Goal: Task Accomplishment & Management: Manage account settings

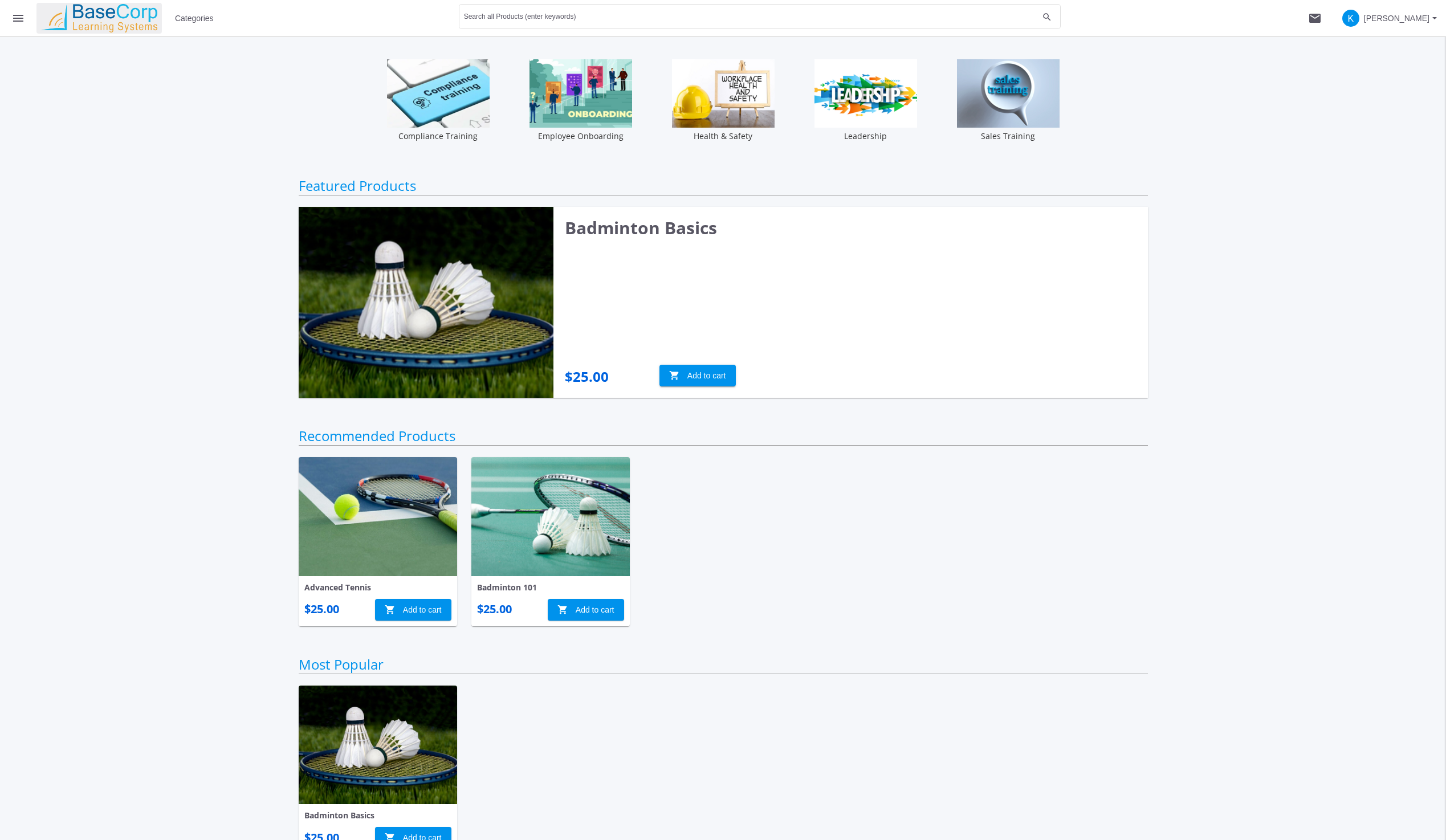
click at [94, 16] on img at bounding box center [99, 18] width 125 height 28
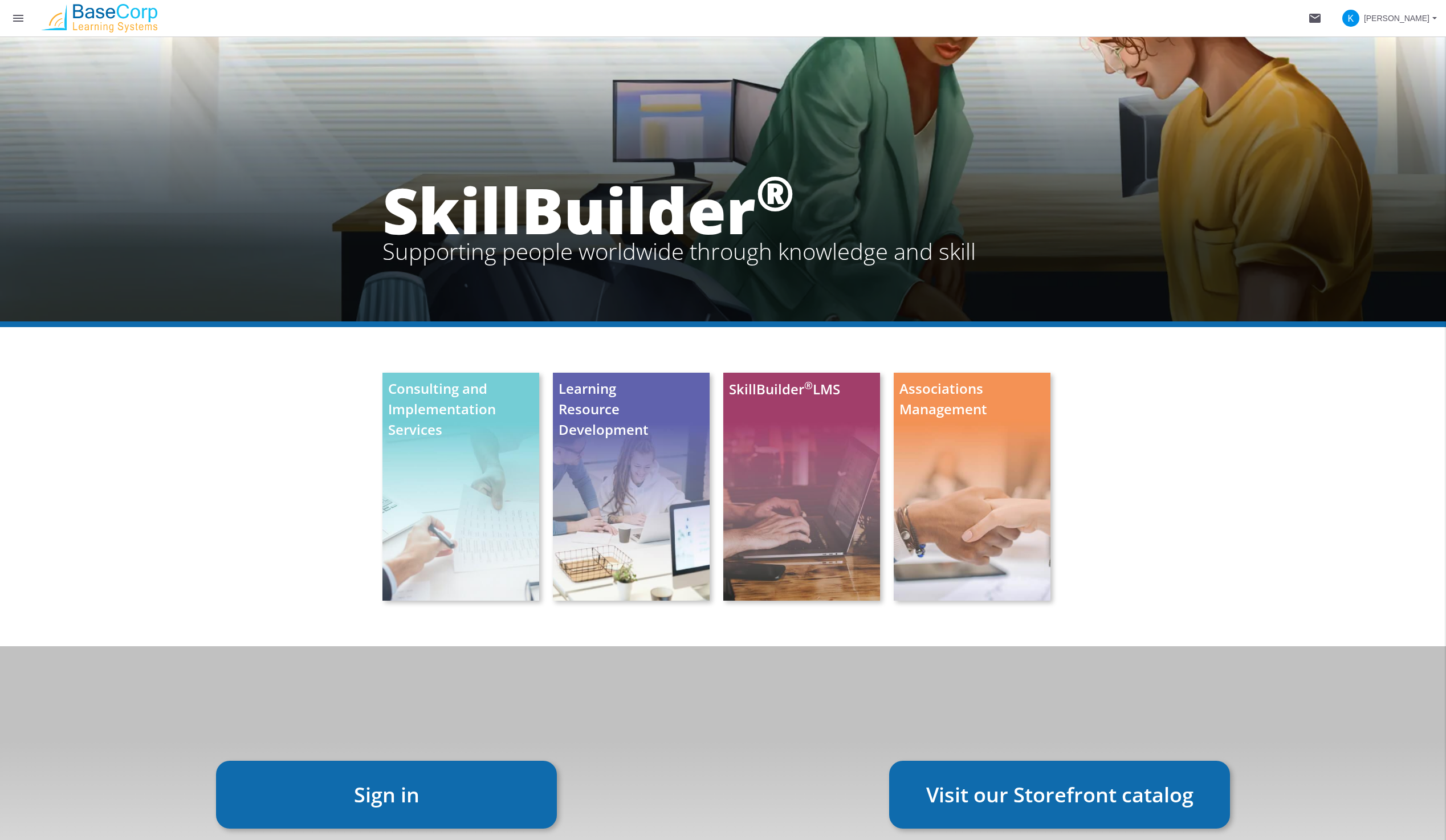
click at [1376, 18] on span "[PERSON_NAME]" at bounding box center [1396, 19] width 65 height 21
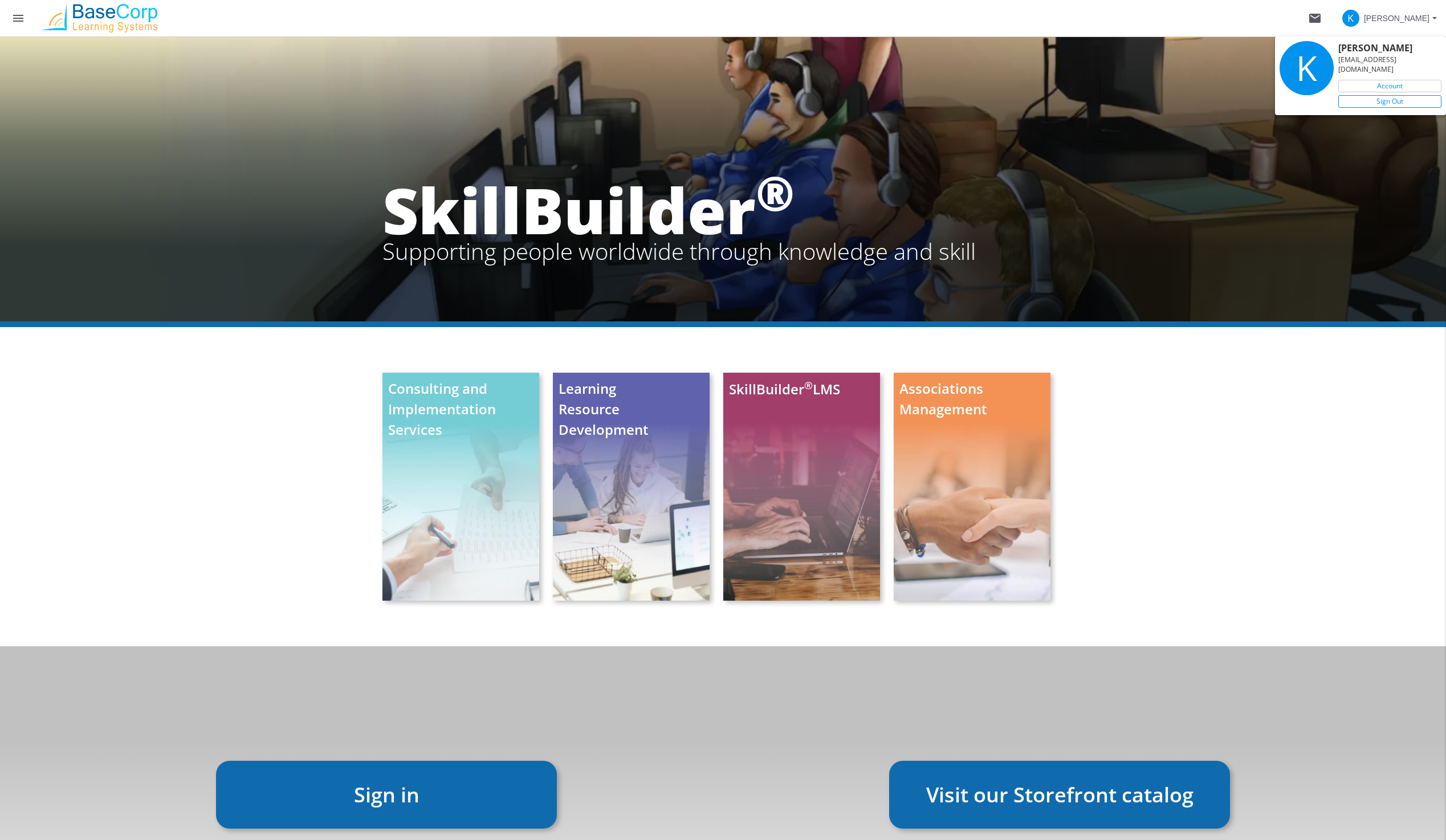
click at [1382, 95] on link "Sign Out" at bounding box center [1390, 101] width 103 height 13
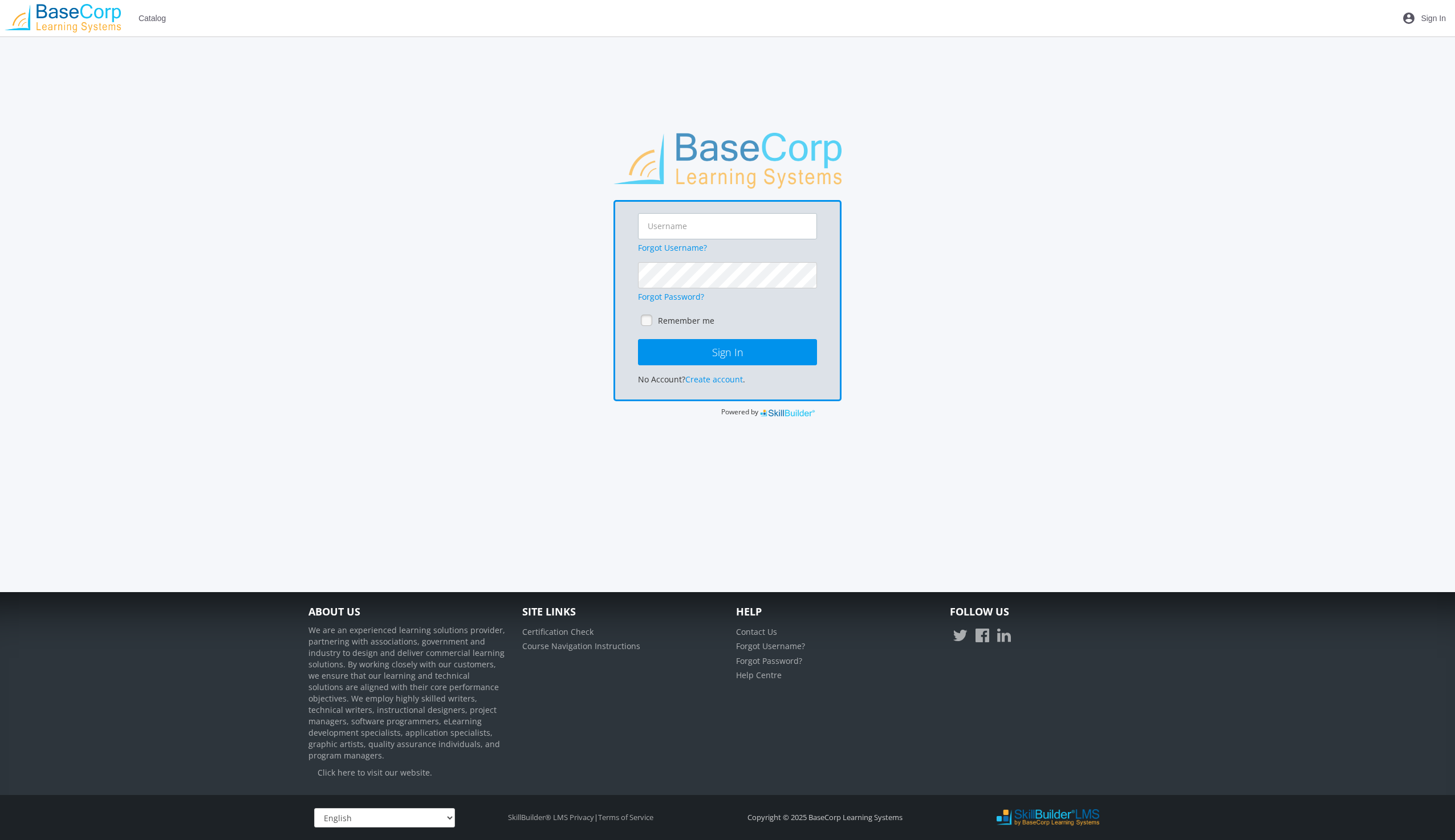
type input "[EMAIL_ADDRESS][DOMAIN_NAME]"
click at [150, 19] on span "Catalog" at bounding box center [152, 19] width 27 height 21
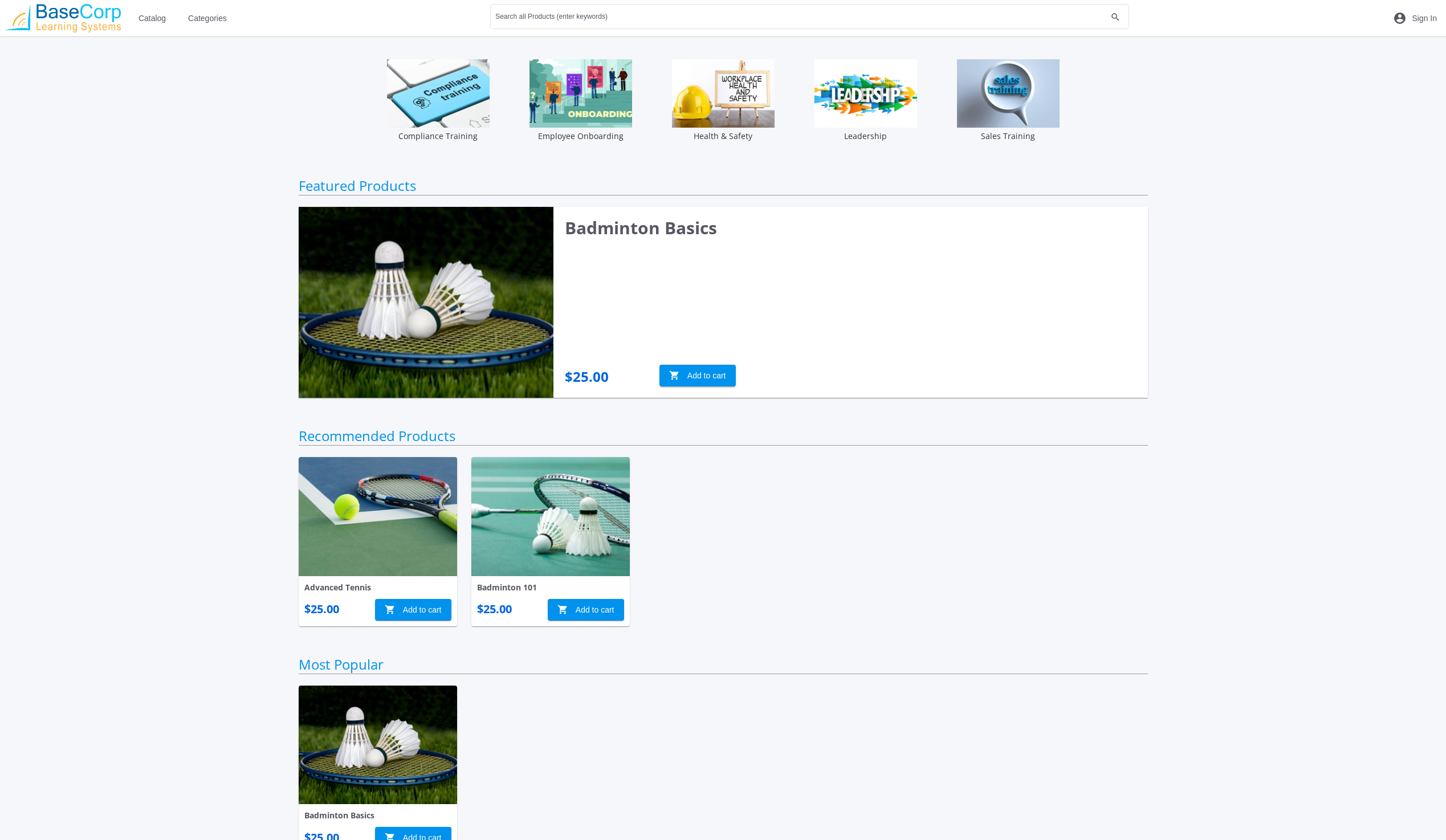
click at [81, 16] on img at bounding box center [62, 18] width 125 height 28
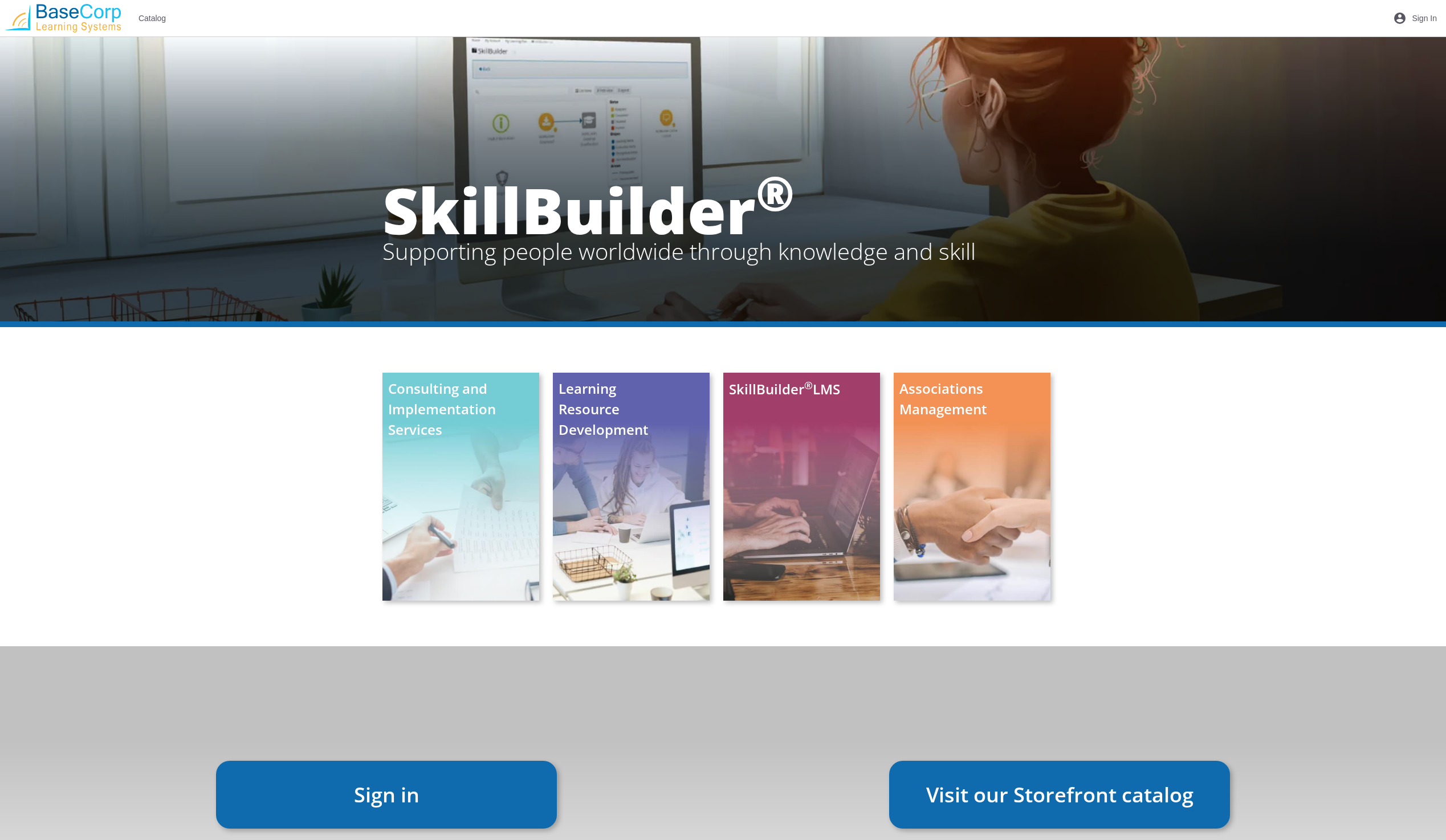
click at [884, 47] on section "SkillBuilder ® Supporting people worldwide through knowledge and skill" at bounding box center [723, 179] width 1446 height 285
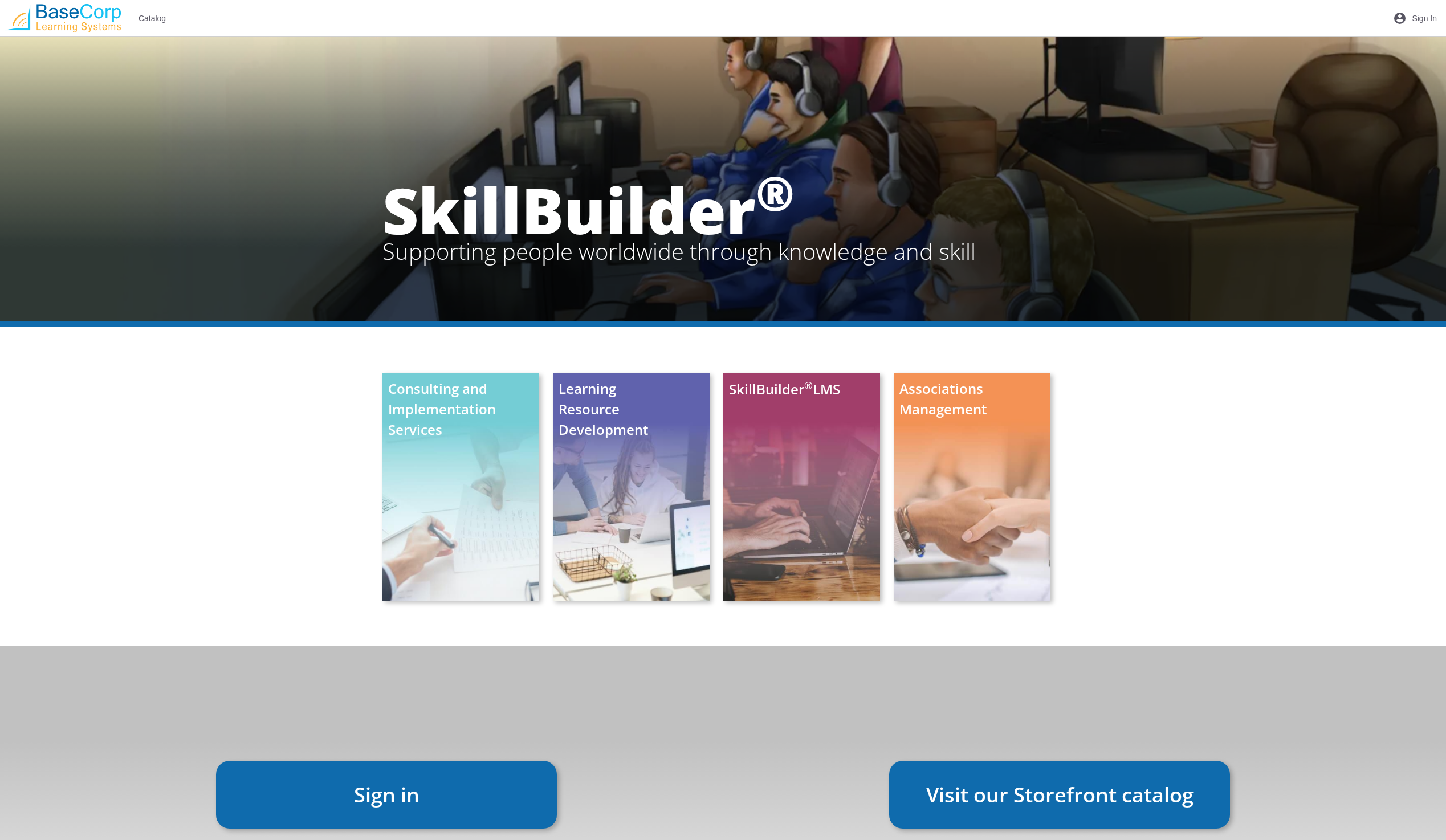
click at [1412, 18] on span "account_circle Sign In" at bounding box center [1414, 19] width 44 height 21
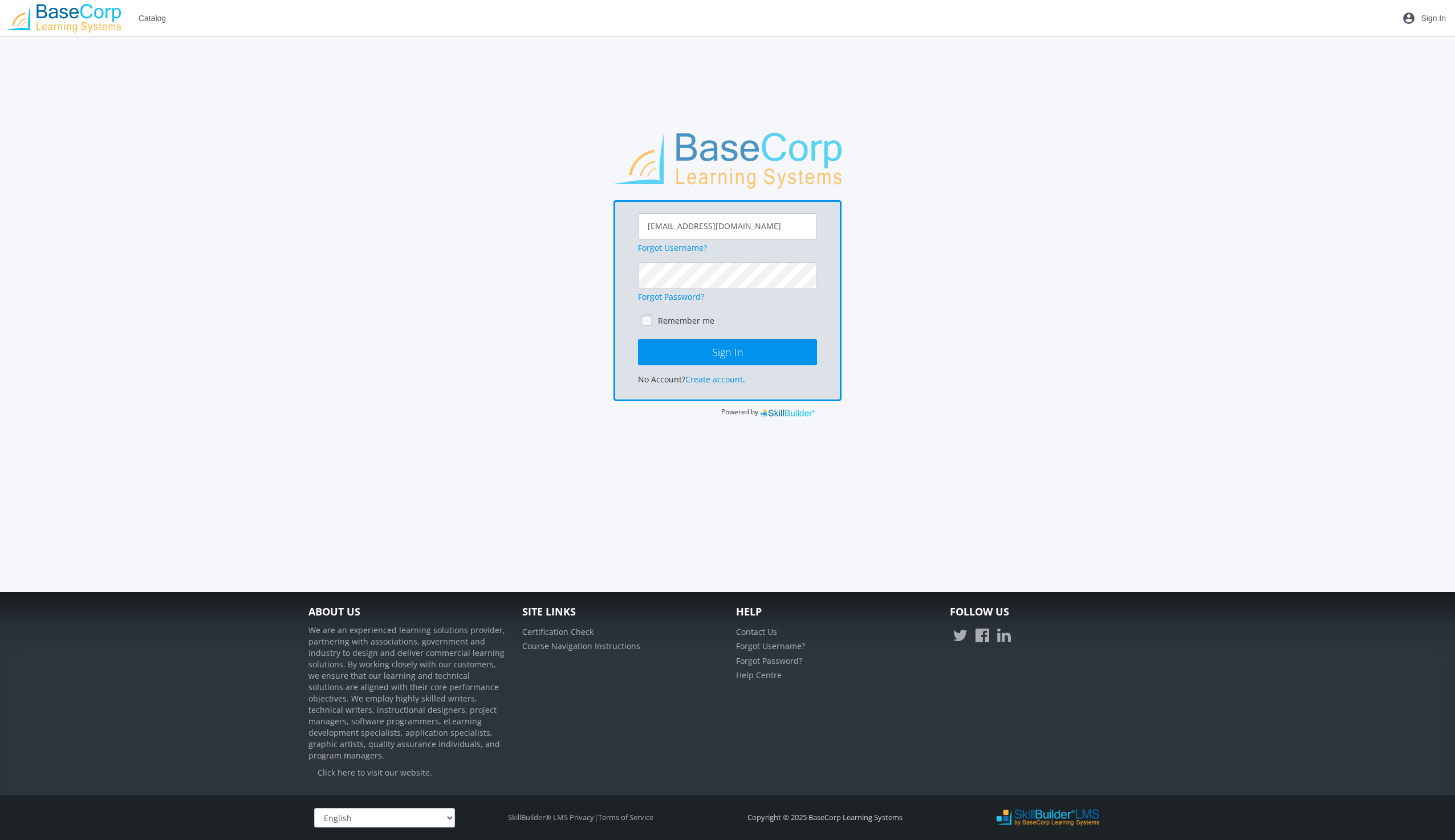
drag, startPoint x: 753, startPoint y: 230, endPoint x: 623, endPoint y: 230, distance: 130.0
click at [623, 230] on div "[EMAIL_ADDRESS][DOMAIN_NAME] Forgot Username? Forgot Password? Remember me Sign…" at bounding box center [728, 301] width 228 height 201
paste input "[EMAIL_ADDRESS]"
type input "[EMAIL_ADDRESS][DOMAIN_NAME]"
click at [615, 277] on div "[EMAIL_ADDRESS][DOMAIN_NAME] Forgot Username? Forgot Password? Remember me Sign…" at bounding box center [728, 301] width 228 height 201
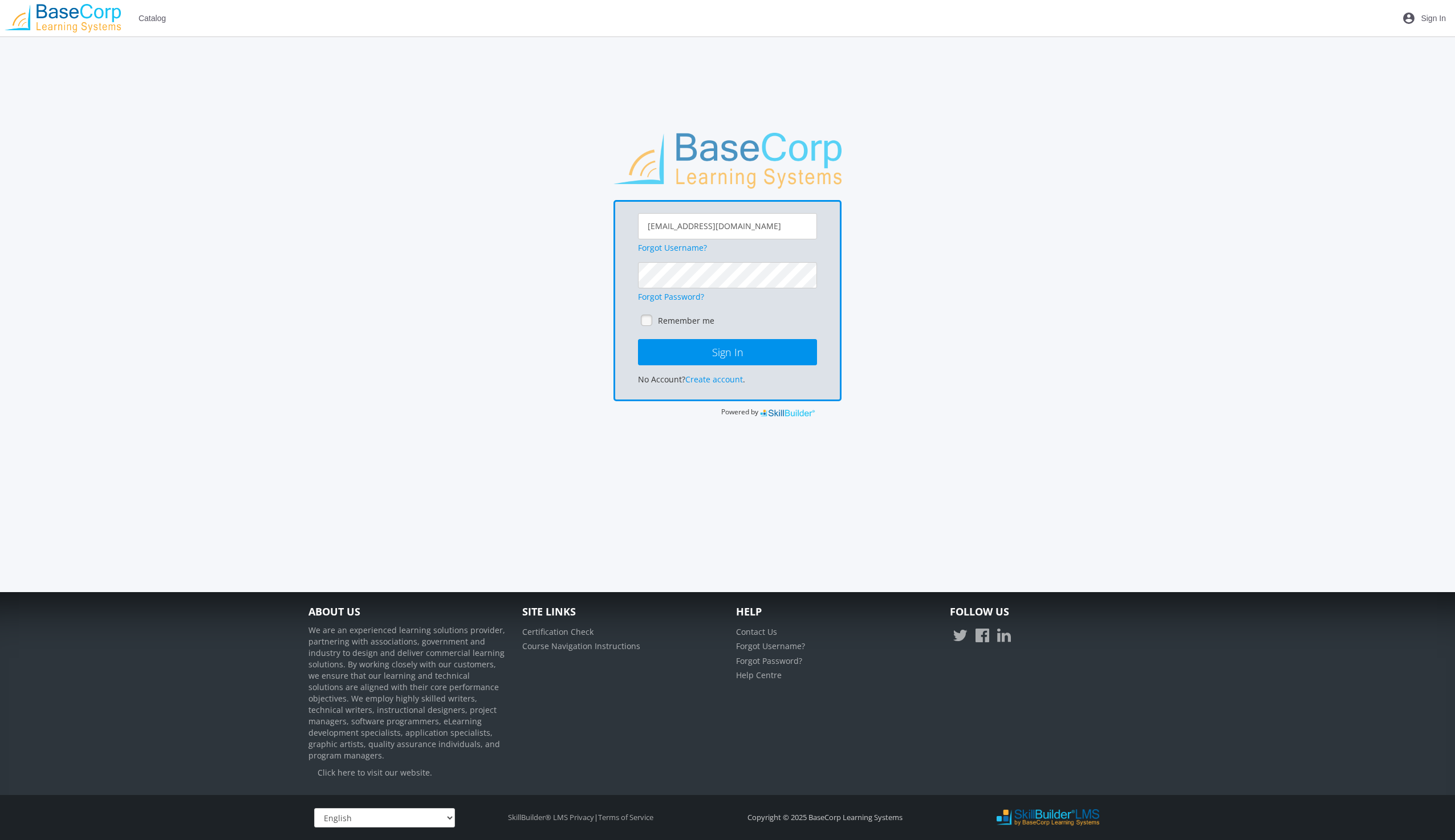
click at [990, 357] on div "[EMAIL_ADDRESS][DOMAIN_NAME] Forgot Username? Forgot Password? Remember me Sign…" at bounding box center [728, 275] width 849 height 285
click at [731, 347] on button "Sign In" at bounding box center [728, 352] width 179 height 26
